Goal: Task Accomplishment & Management: Use online tool/utility

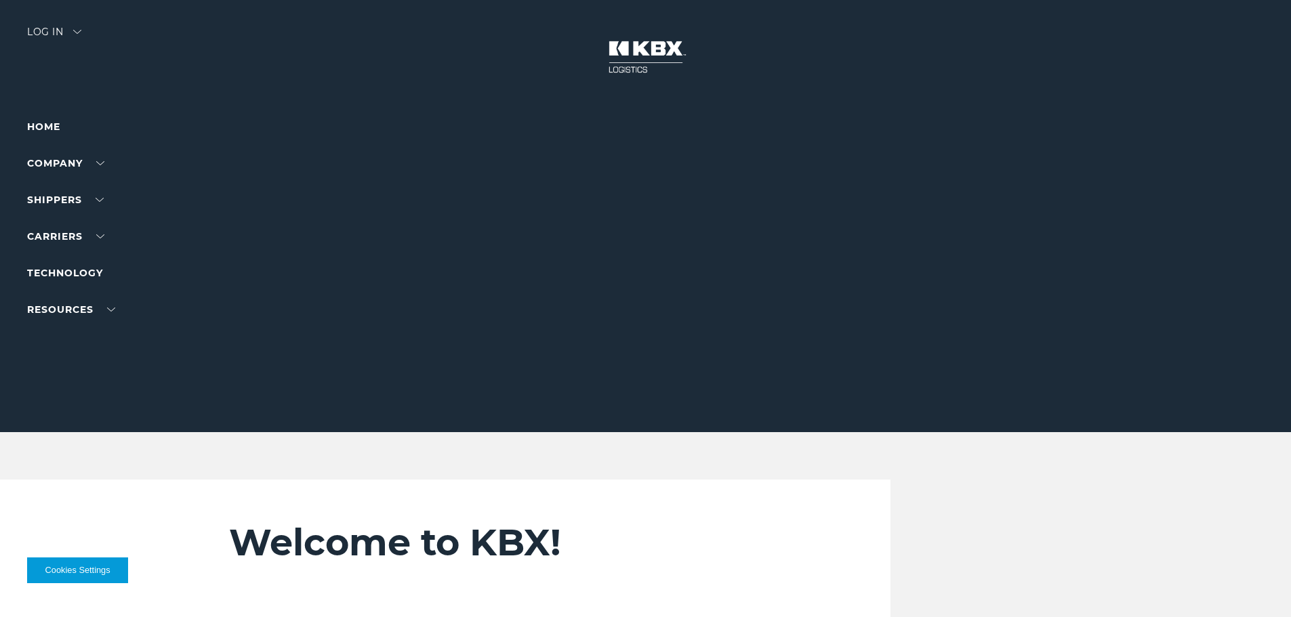
click at [64, 28] on div "Log in" at bounding box center [54, 37] width 54 height 20
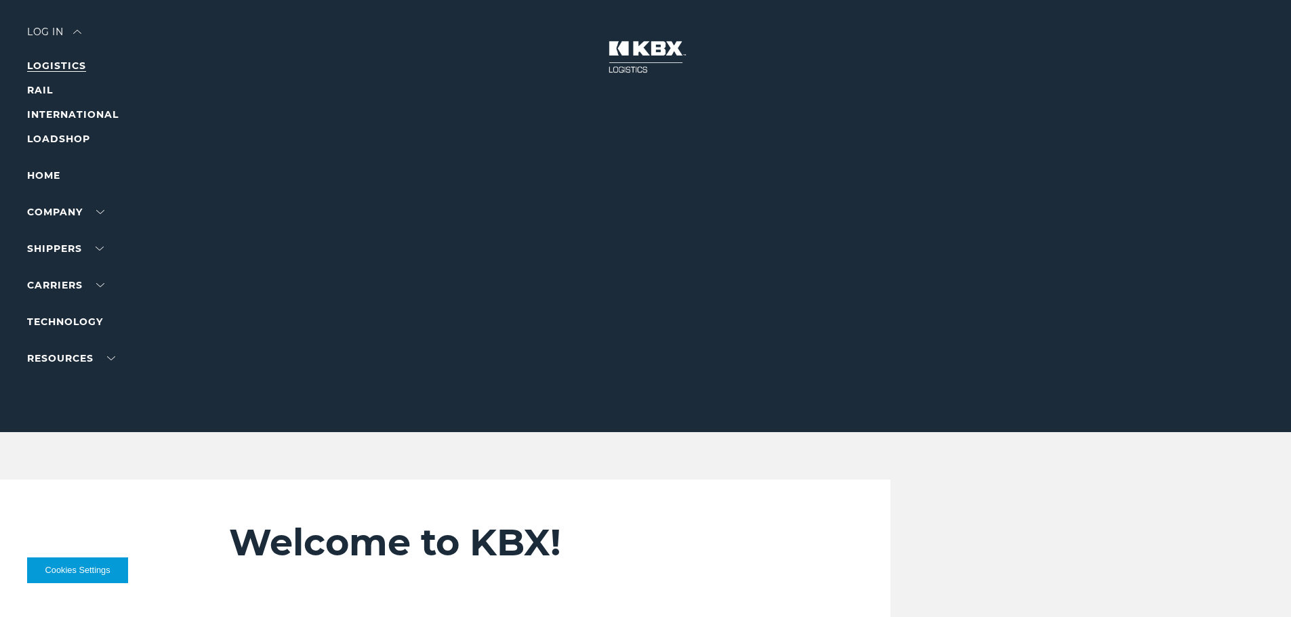
click at [59, 68] on link "LOGISTICS" at bounding box center [56, 66] width 59 height 12
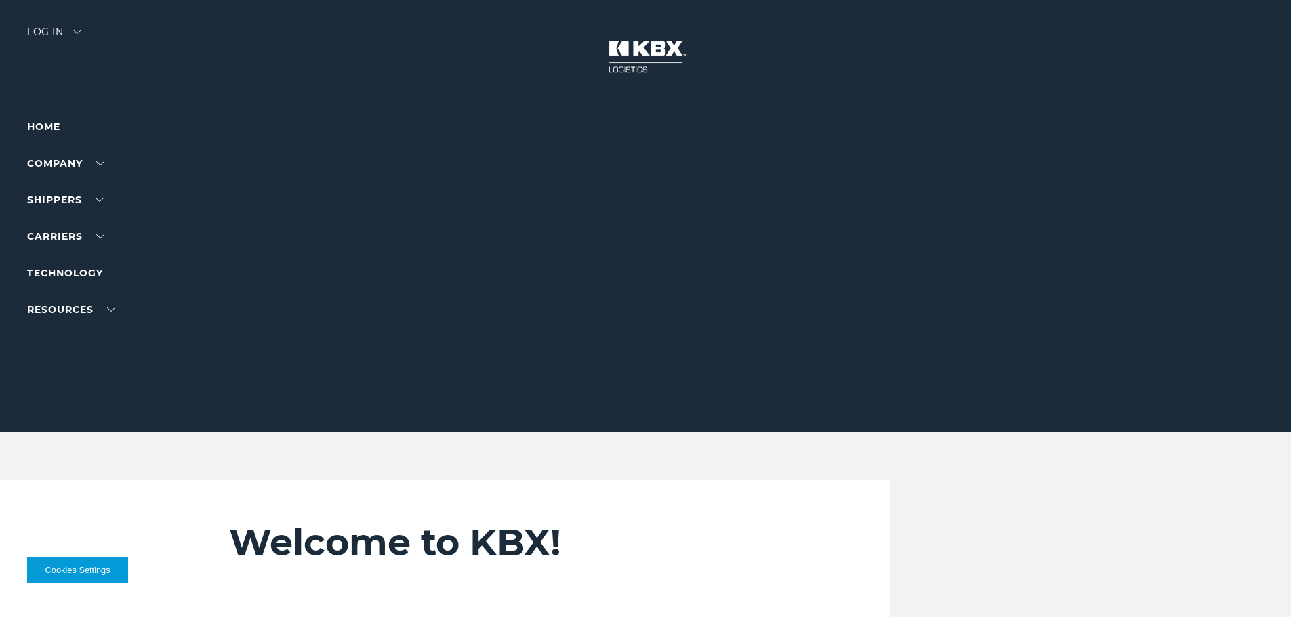
click at [46, 33] on div "Log in" at bounding box center [54, 37] width 54 height 20
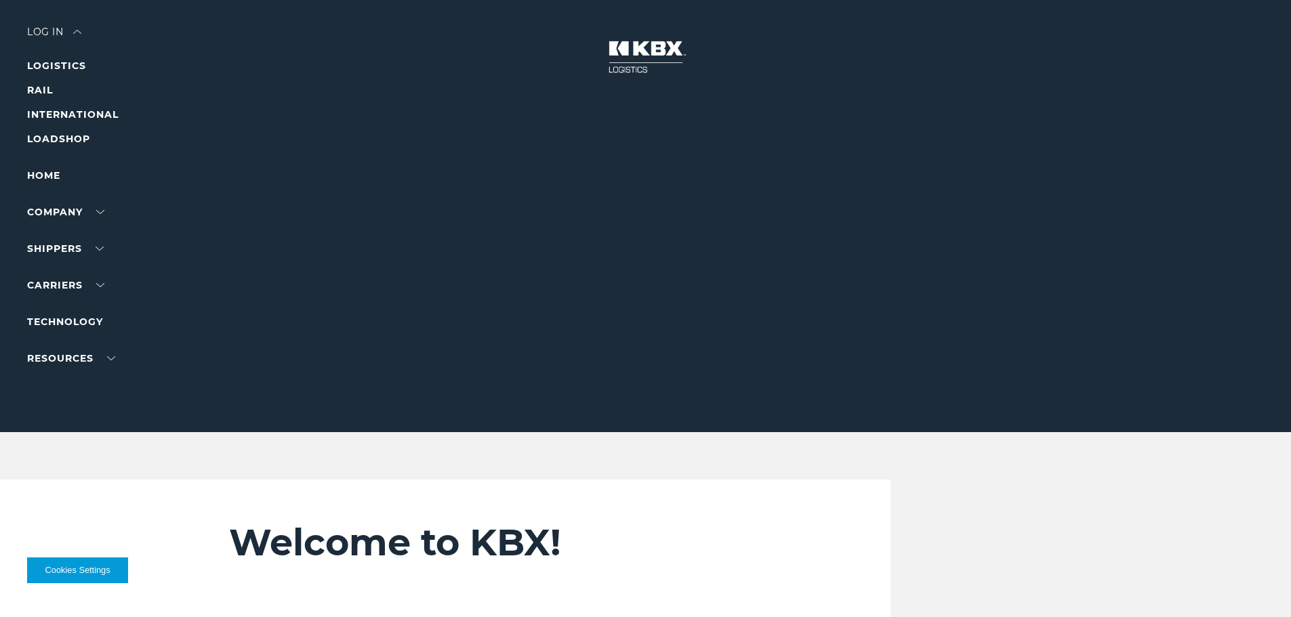
click at [50, 58] on li "LOGISTICS" at bounding box center [86, 66] width 118 height 16
click at [49, 65] on link "LOGISTICS" at bounding box center [56, 66] width 59 height 12
